Goal: Transaction & Acquisition: Download file/media

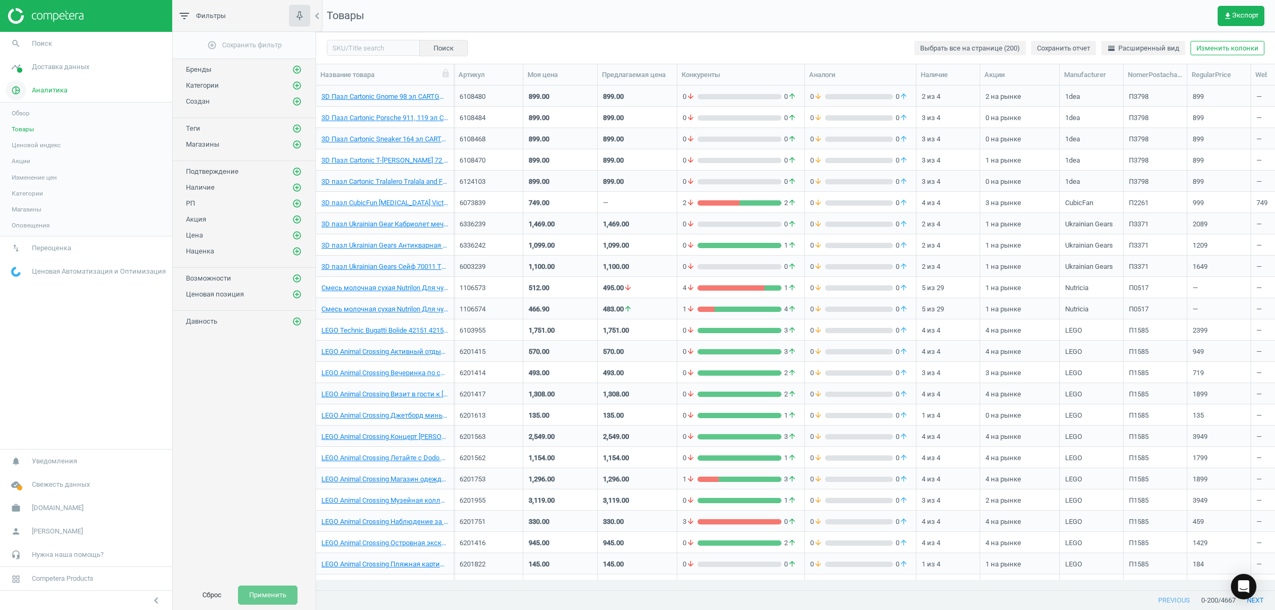
scroll to position [484, 948]
click at [19, 132] on span "Товары" at bounding box center [23, 129] width 22 height 8
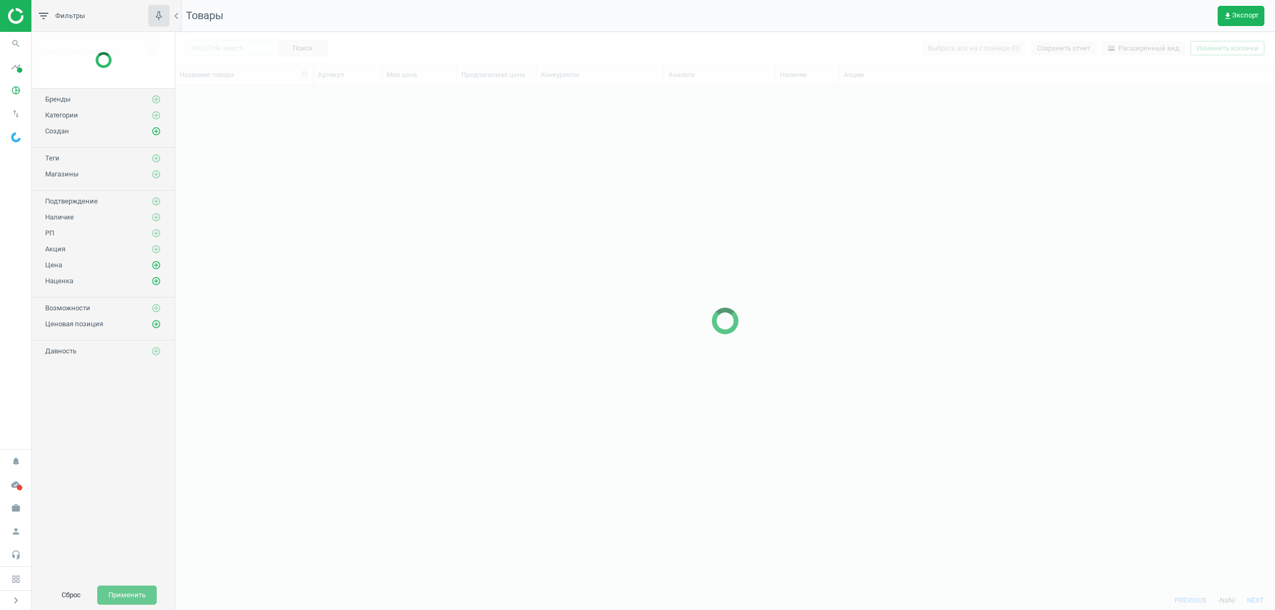
scroll to position [484, 1089]
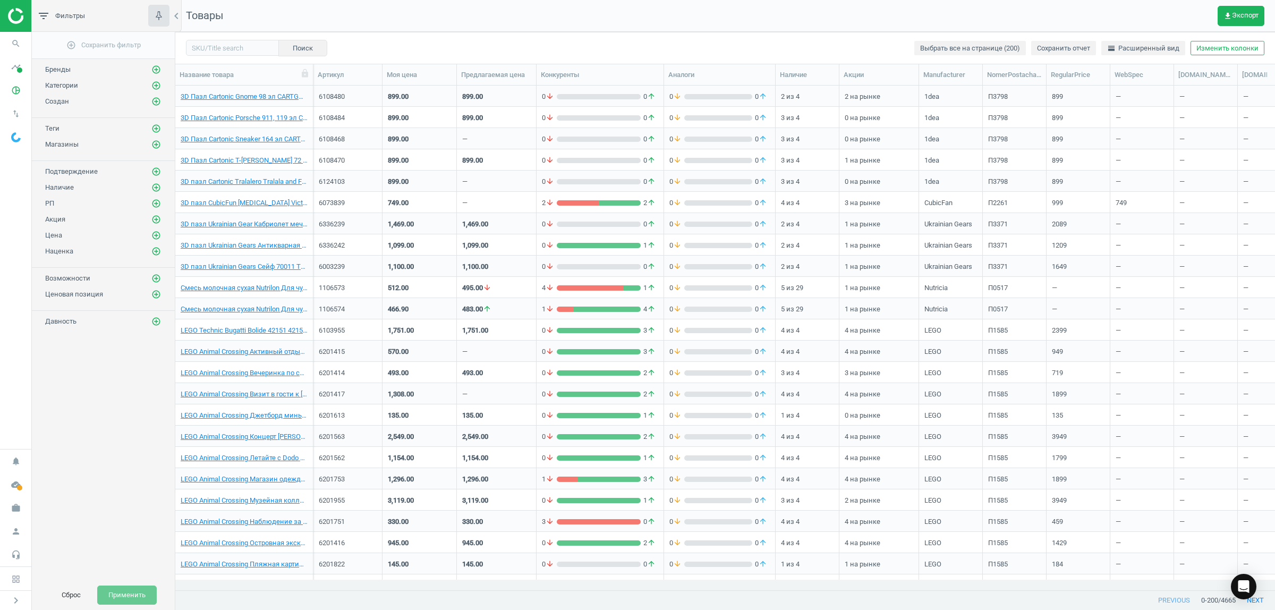
click at [1163, 23] on nav "Товары get_app Экспорт" at bounding box center [724, 16] width 1099 height 32
click at [1231, 8] on button "get_app Экспорт" at bounding box center [1240, 16] width 47 height 20
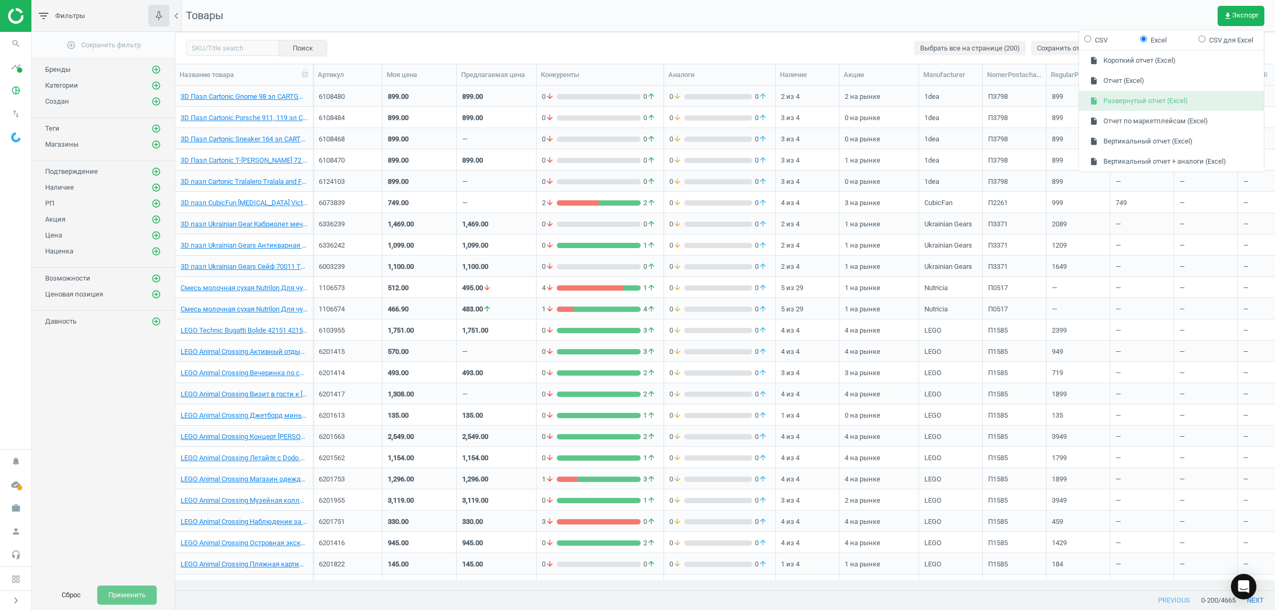
click at [1132, 97] on button "insert_drive_file Развернутый отчет (Excel)" at bounding box center [1171, 101] width 185 height 20
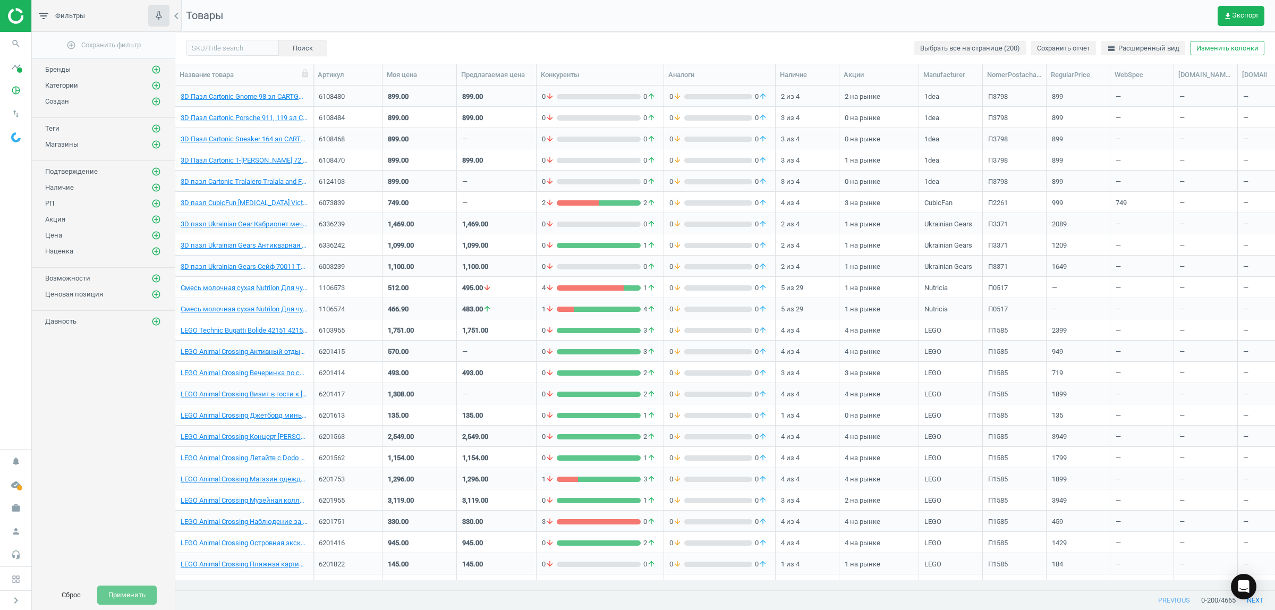
click at [989, 12] on nav "Товары get_app Экспорт" at bounding box center [724, 16] width 1099 height 32
